Goal: Task Accomplishment & Management: Manage account settings

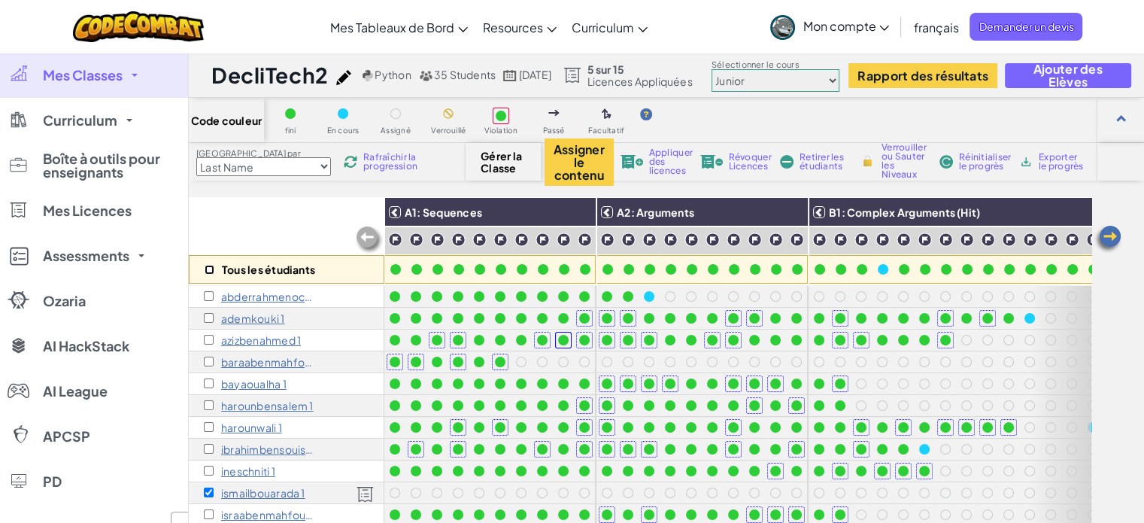
click at [208, 266] on input "checkbox" at bounding box center [210, 270] width 10 height 10
checkbox input "true"
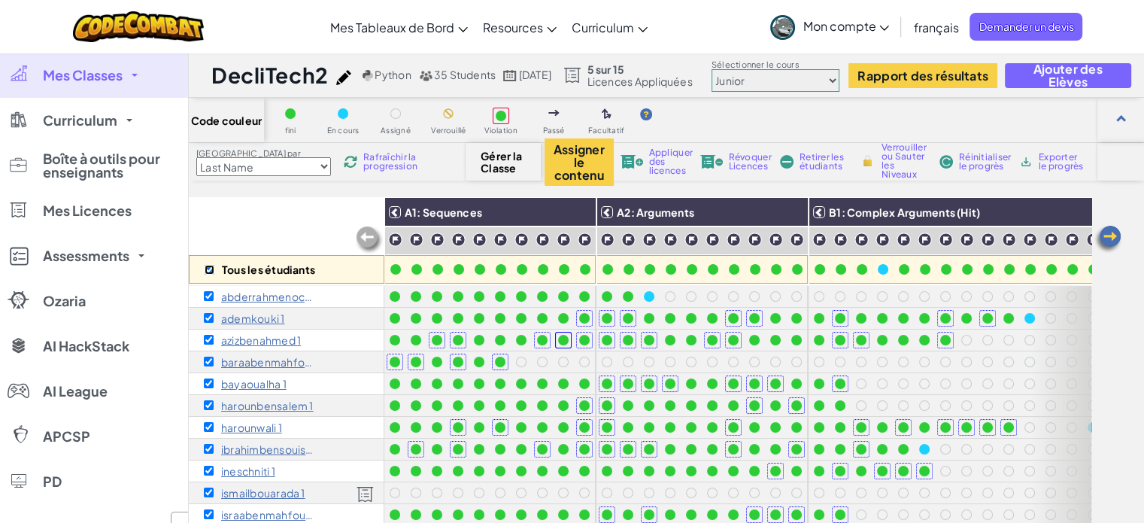
checkbox input "true"
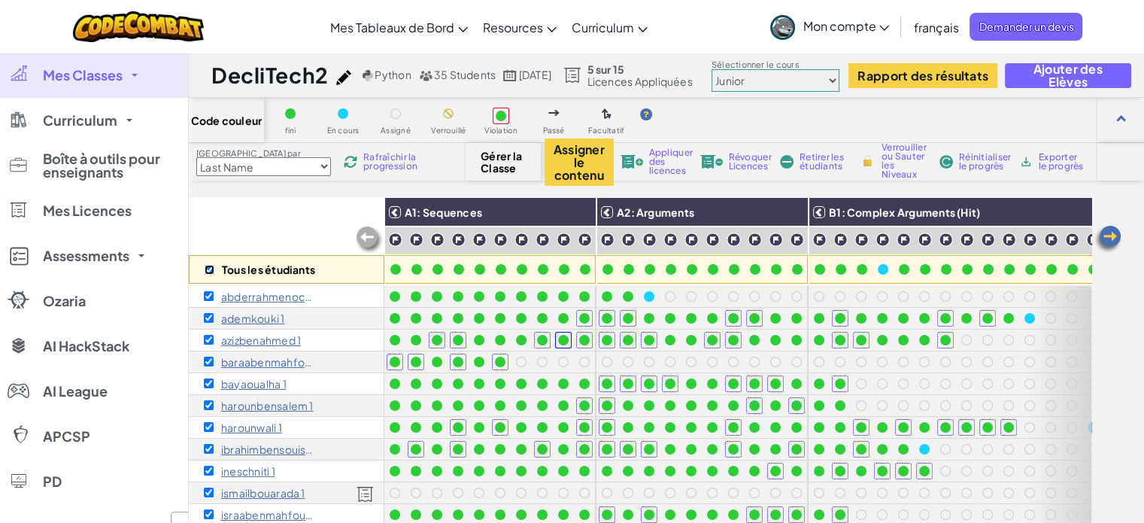
checkbox input "true"
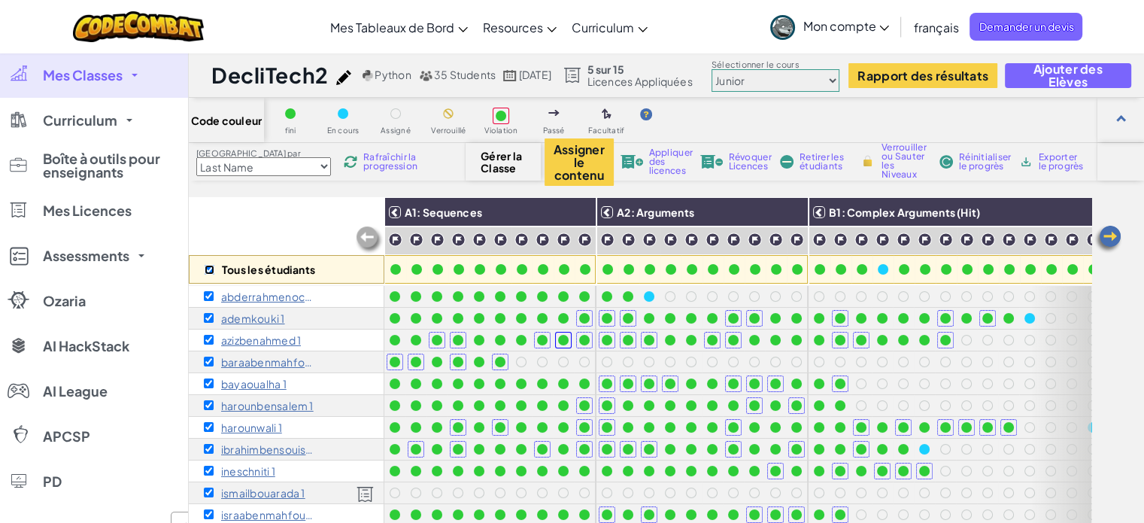
checkbox input "true"
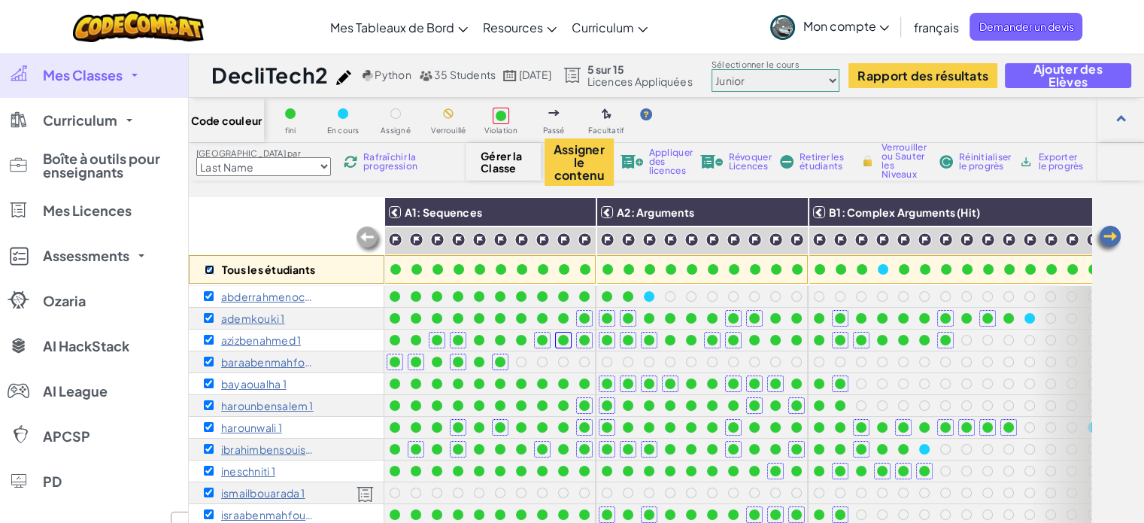
checkbox input "true"
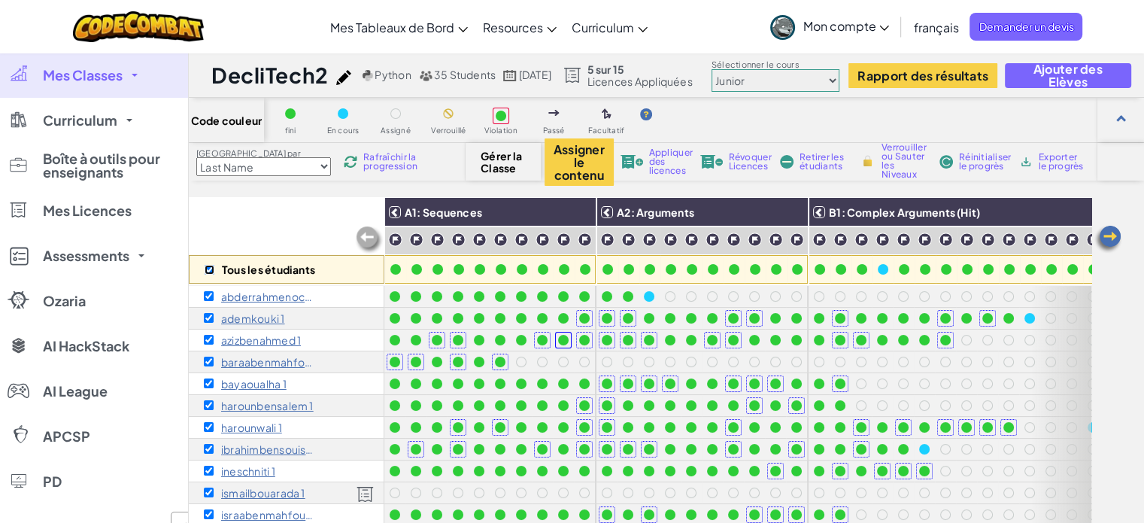
checkbox input "true"
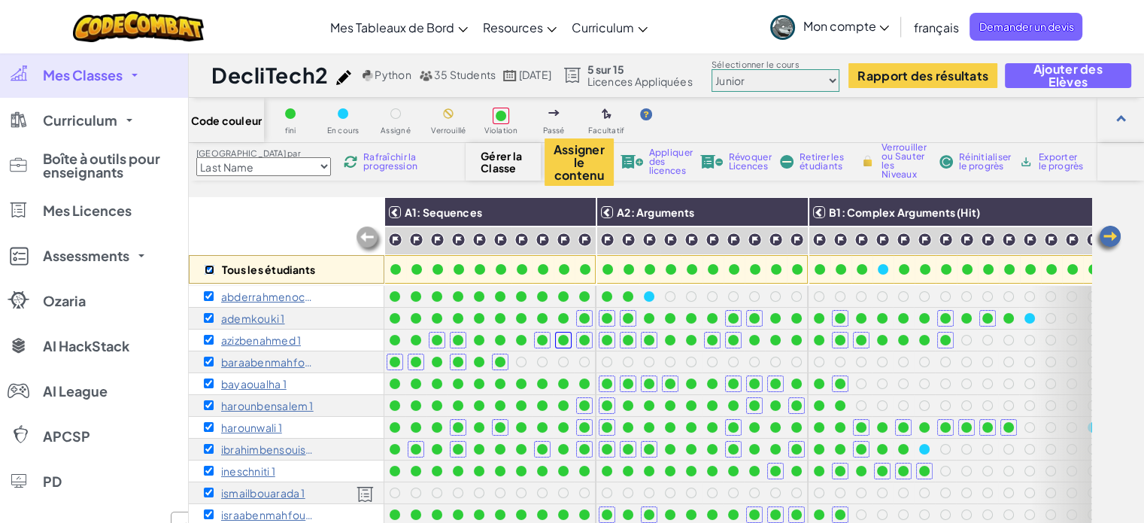
checkbox input "true"
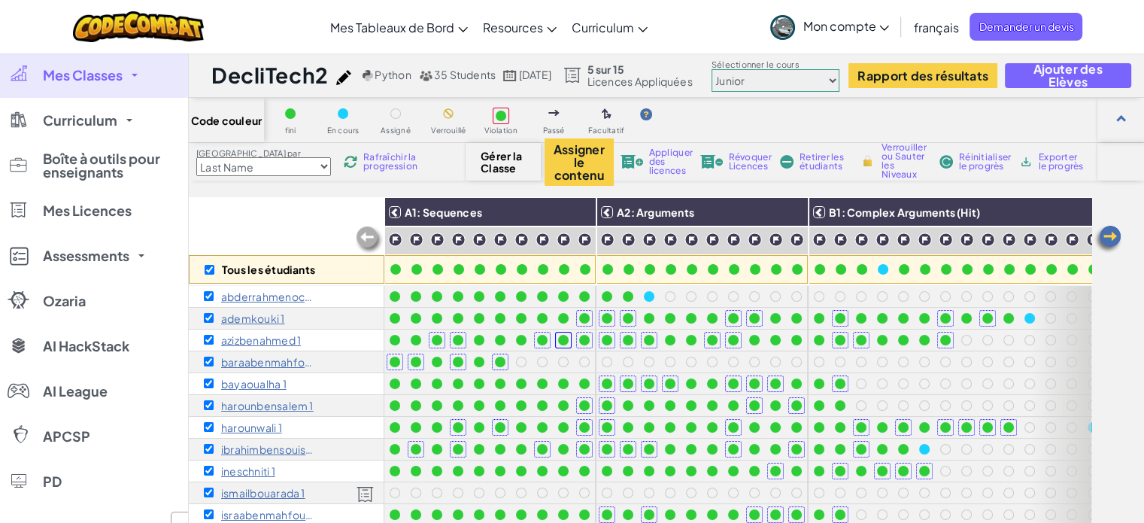
click at [750, 173] on div "Assigner le contenu Appliquer des licences Révoquer Licences Retirer les étudia…" at bounding box center [808, 161] width 527 height 47
click at [746, 156] on span "Révoquer Licences" at bounding box center [750, 162] width 43 height 18
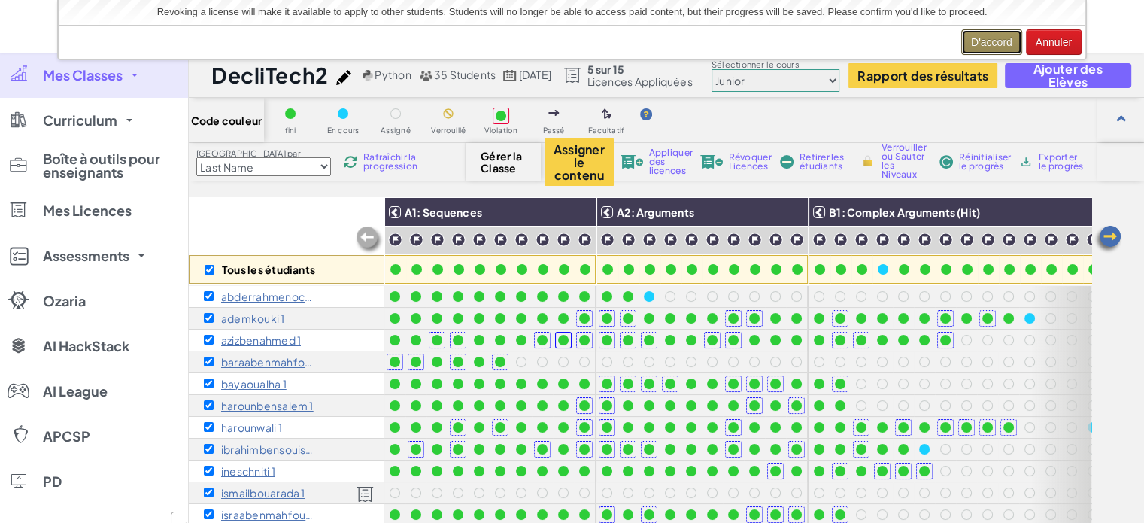
click at [978, 44] on button "D'accord" at bounding box center [991, 42] width 61 height 26
